Goal: Find specific page/section: Find specific page/section

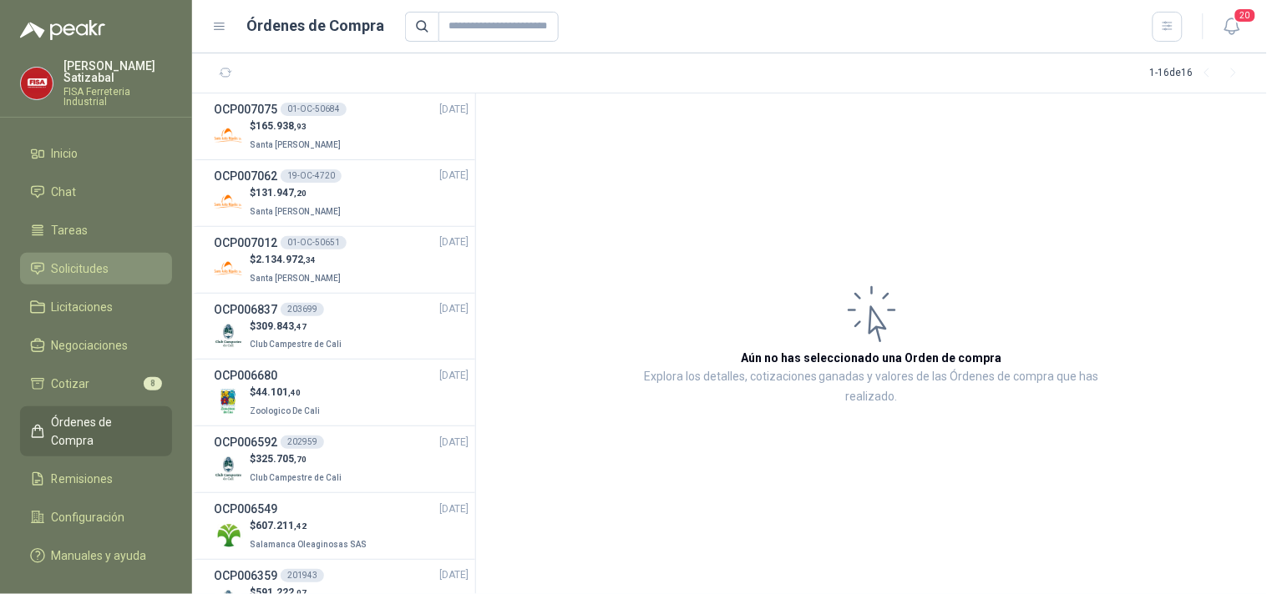
click at [94, 260] on span "Solicitudes" at bounding box center [81, 269] width 58 height 18
